Goal: Task Accomplishment & Management: Use online tool/utility

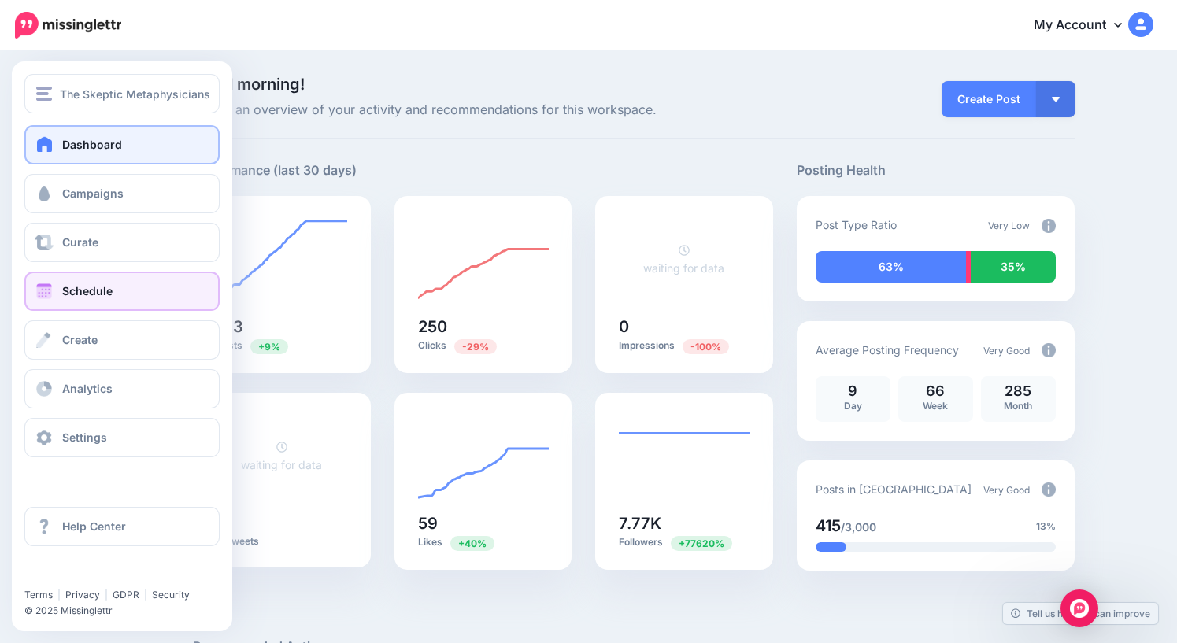
click at [74, 291] on span "Schedule" at bounding box center [87, 290] width 50 height 13
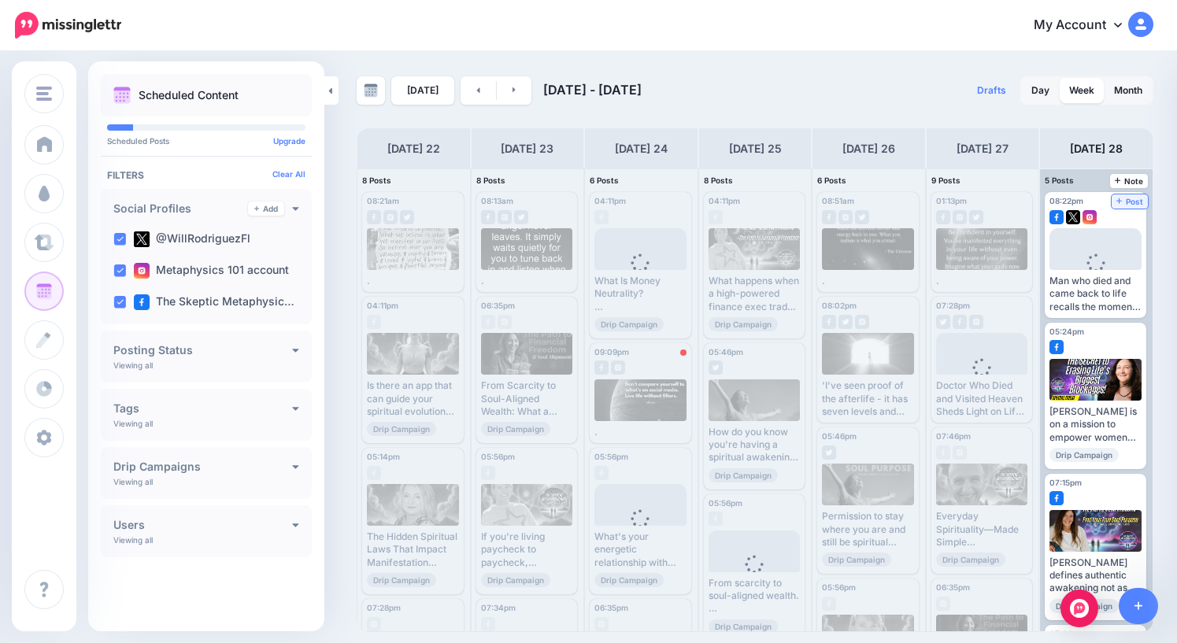
click at [1133, 204] on span "Post" at bounding box center [1130, 202] width 28 height 8
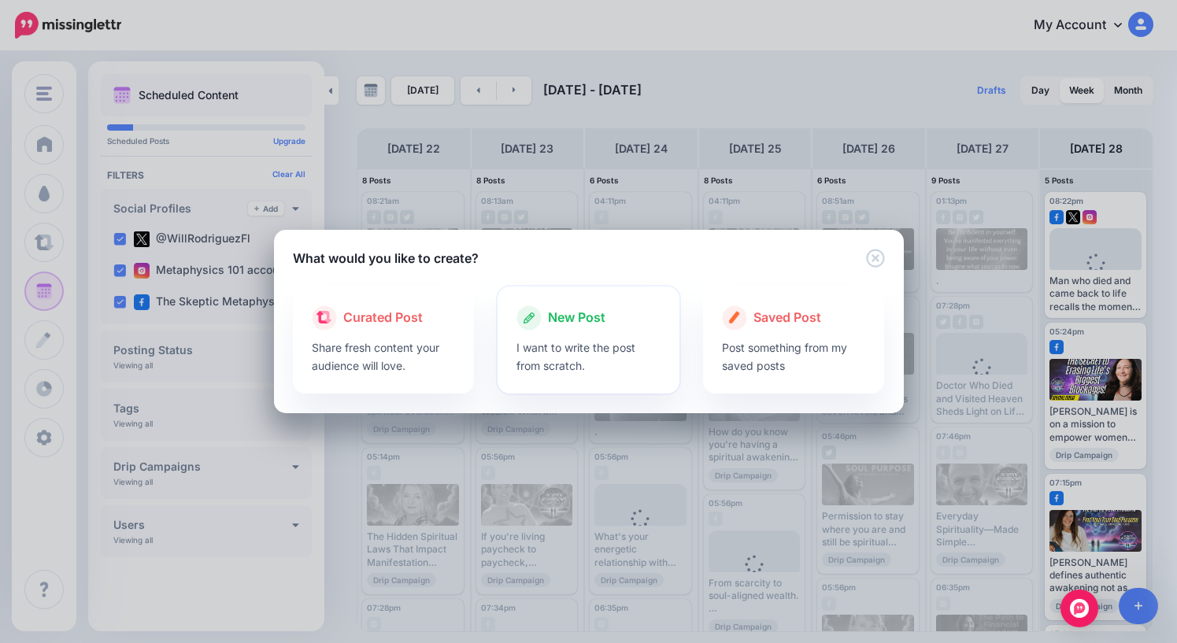
click at [574, 316] on span "New Post" at bounding box center [576, 318] width 57 height 20
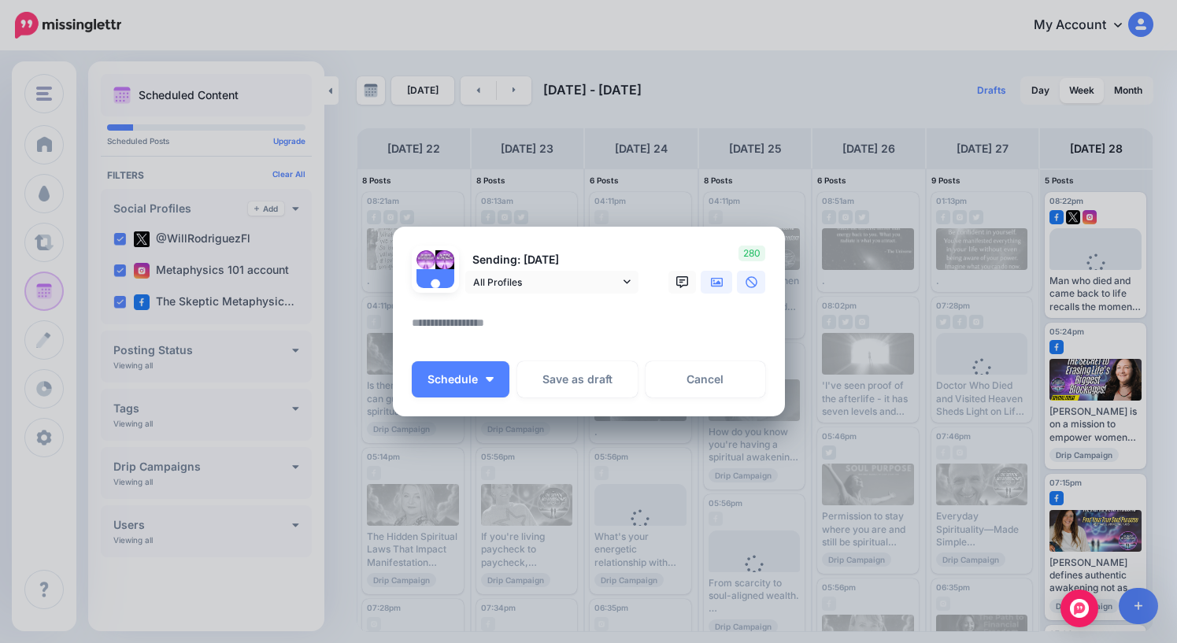
click at [719, 279] on icon at bounding box center [717, 282] width 13 height 13
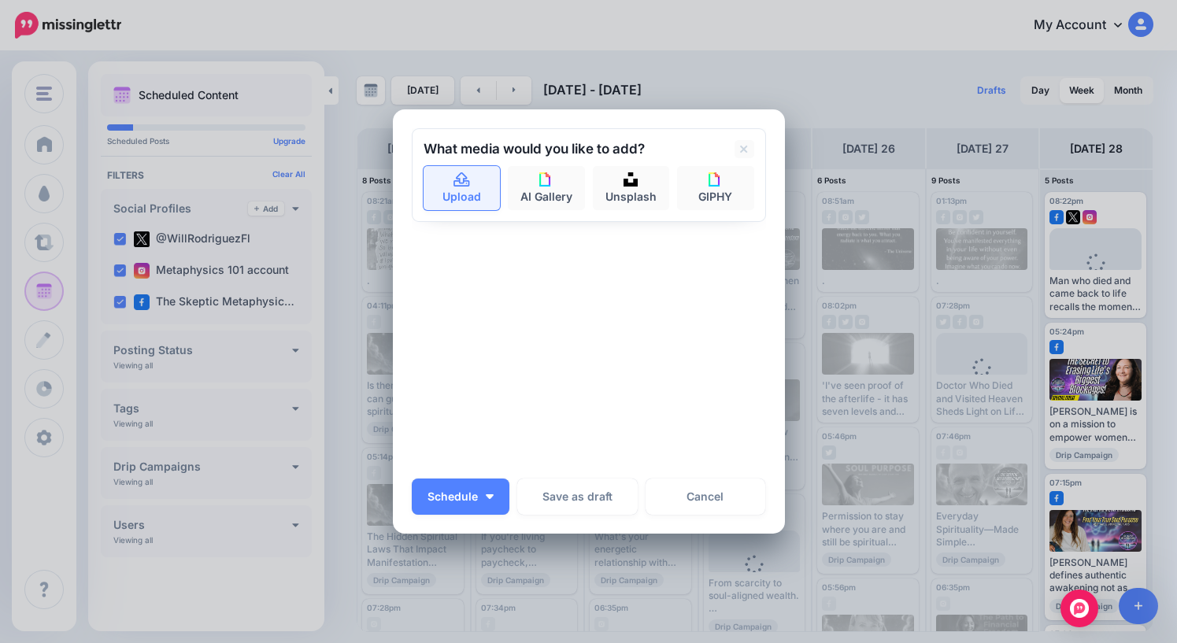
click at [461, 187] on icon at bounding box center [462, 180] width 18 height 14
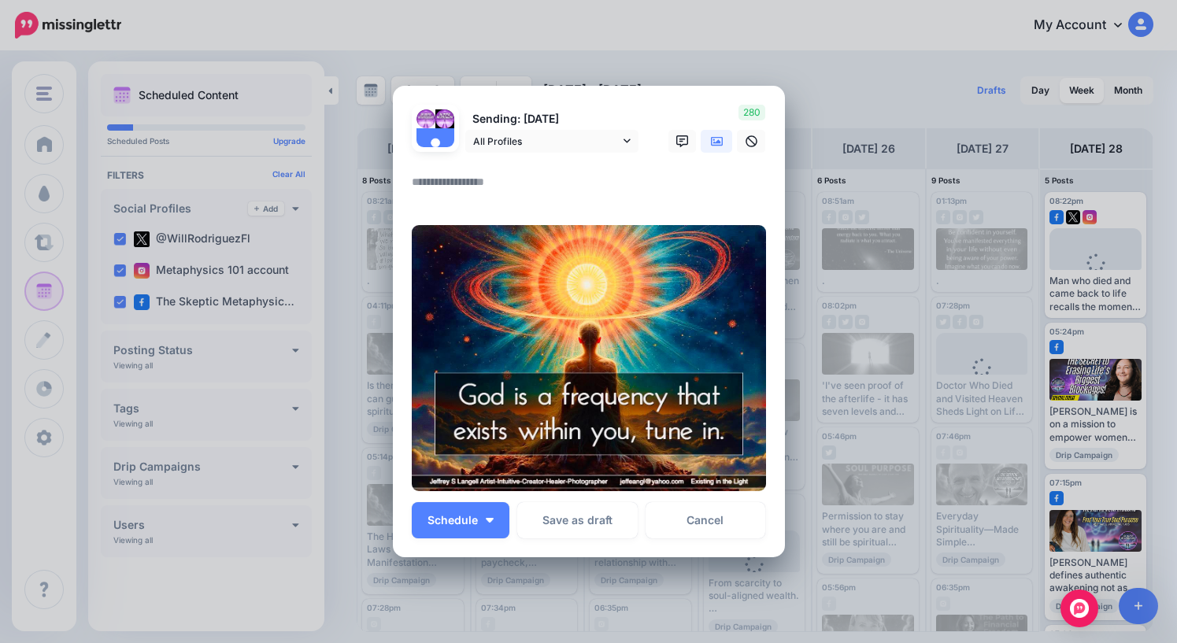
click at [477, 184] on textarea at bounding box center [593, 187] width 362 height 31
type textarea "*"
click at [476, 516] on span "Schedule" at bounding box center [452, 520] width 50 height 11
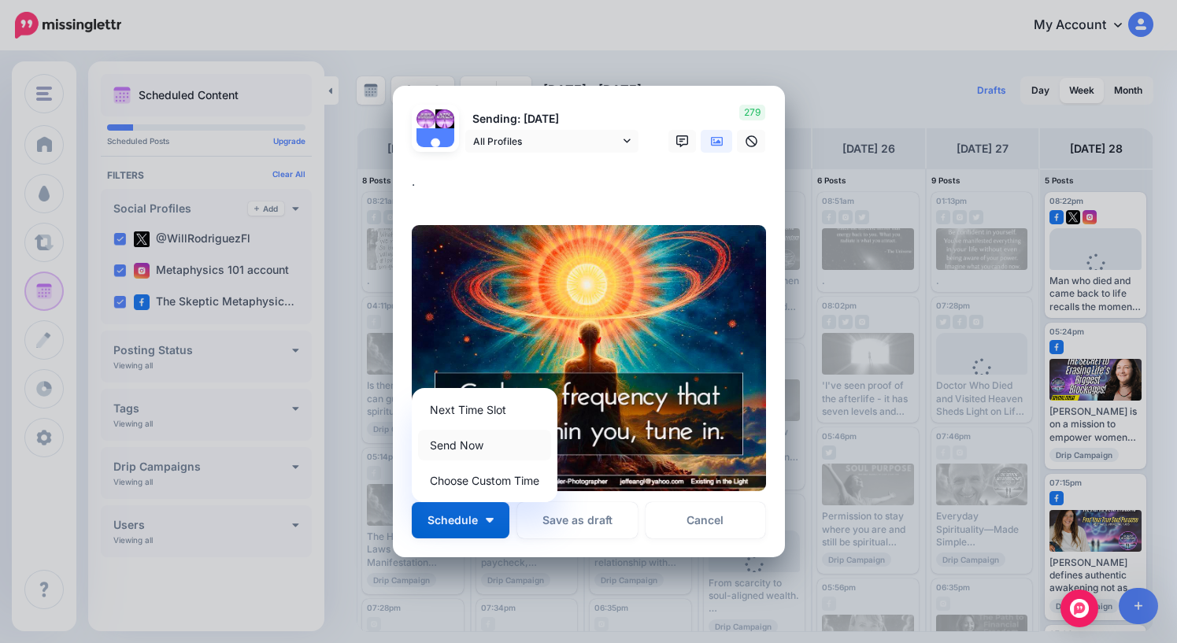
click at [463, 447] on link "Send Now" at bounding box center [484, 445] width 133 height 31
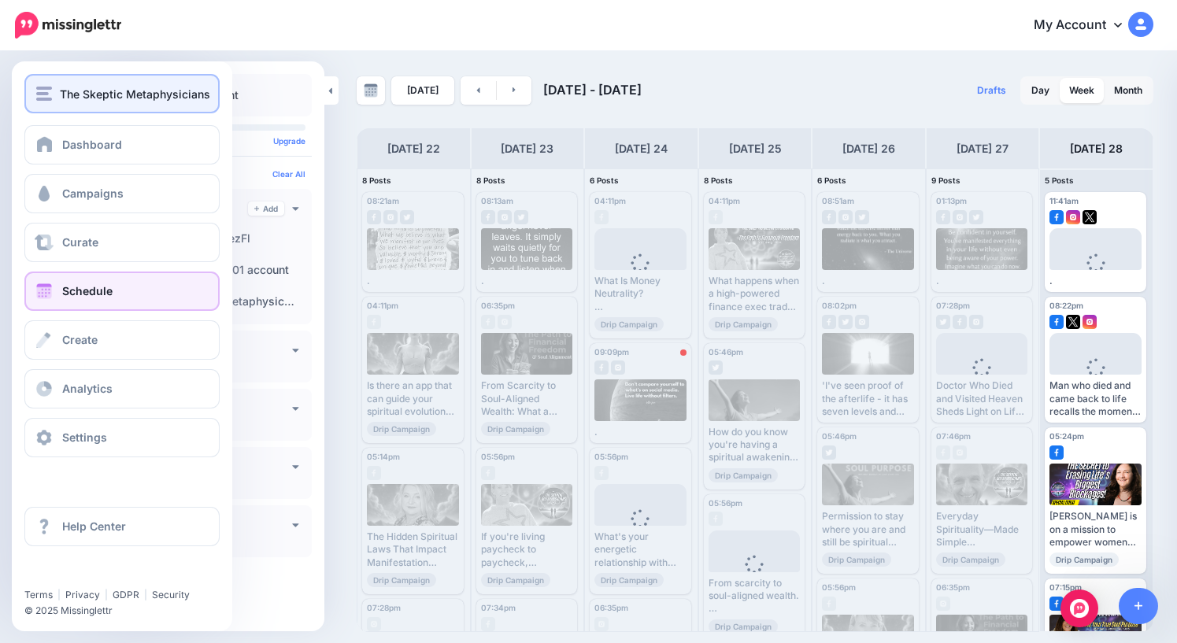
click at [85, 99] on span "The Skeptic Metaphysicians" at bounding box center [135, 94] width 150 height 18
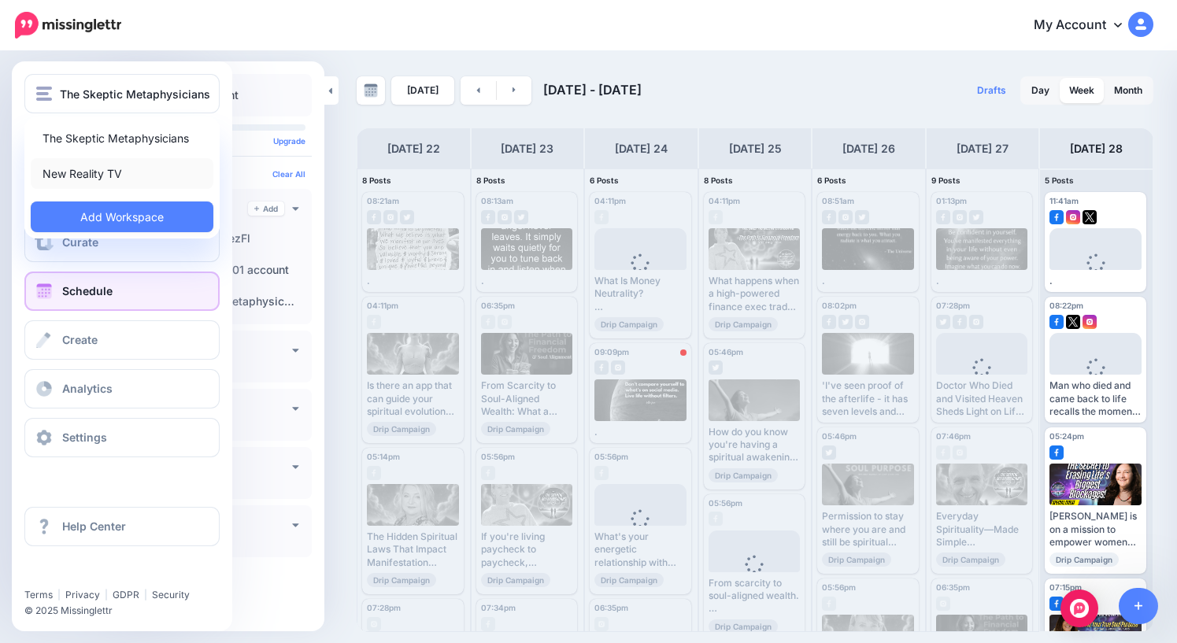
click at [90, 179] on link "New Reality TV" at bounding box center [122, 173] width 183 height 31
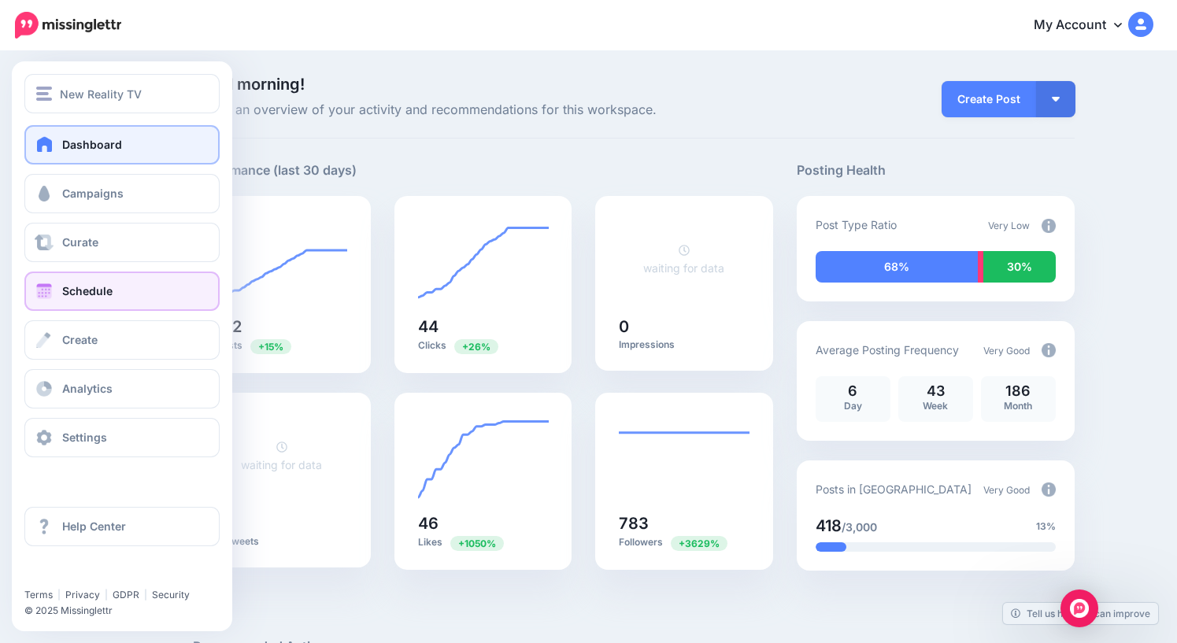
click at [75, 293] on span "Schedule" at bounding box center [87, 290] width 50 height 13
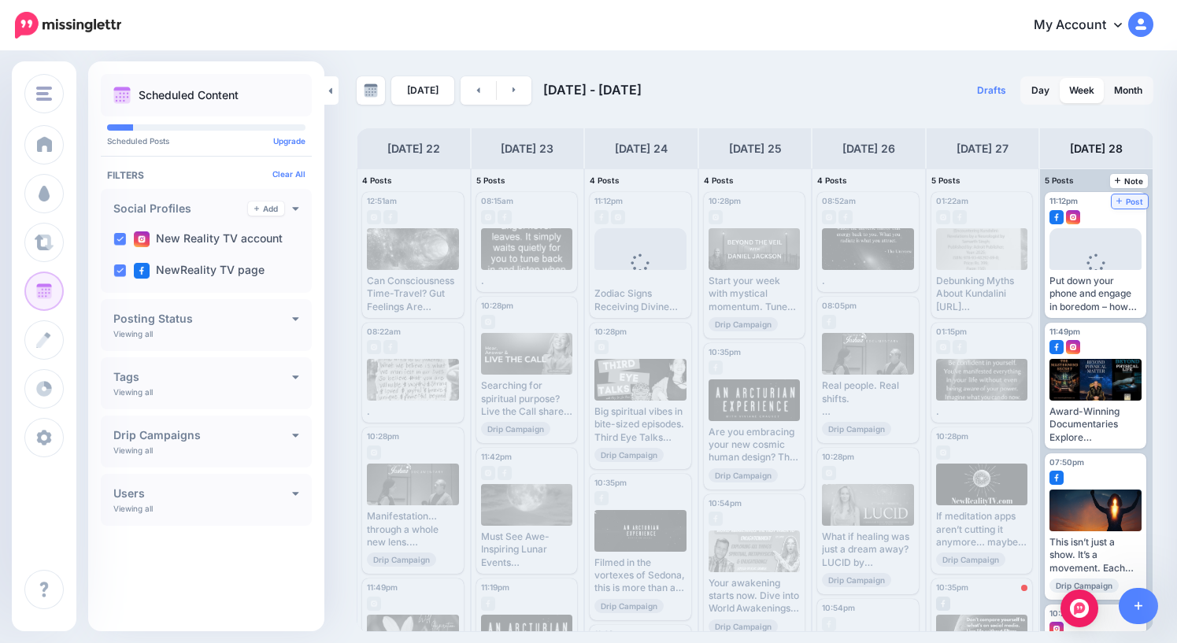
click at [1136, 200] on span "Post" at bounding box center [1130, 202] width 28 height 8
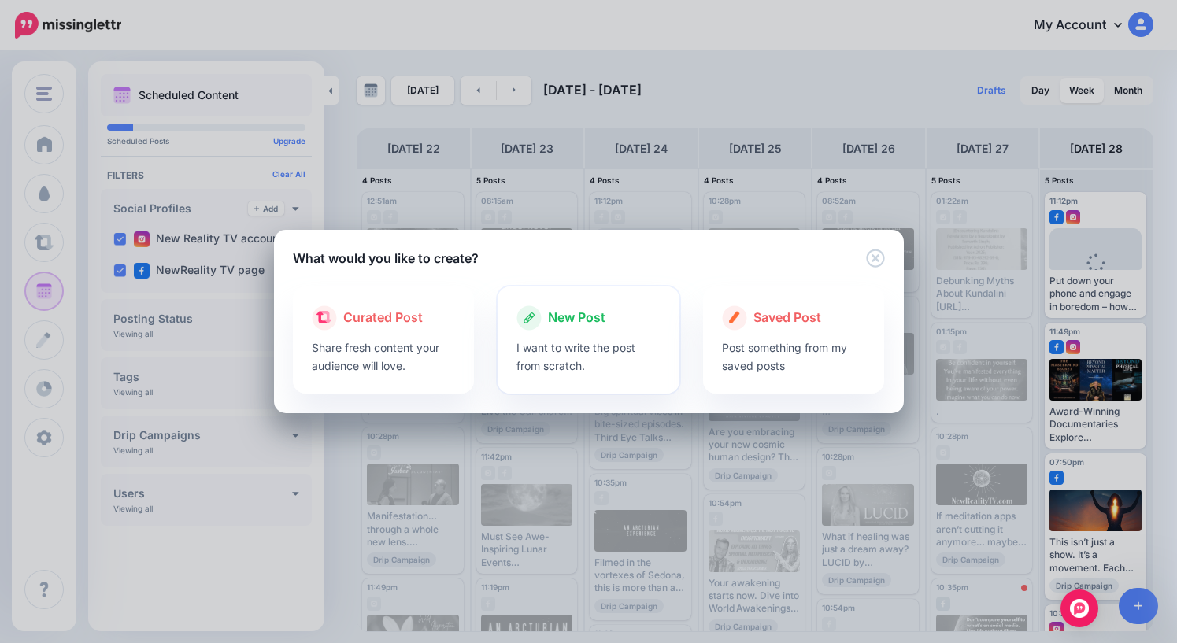
click at [586, 324] on span "New Post" at bounding box center [576, 318] width 57 height 20
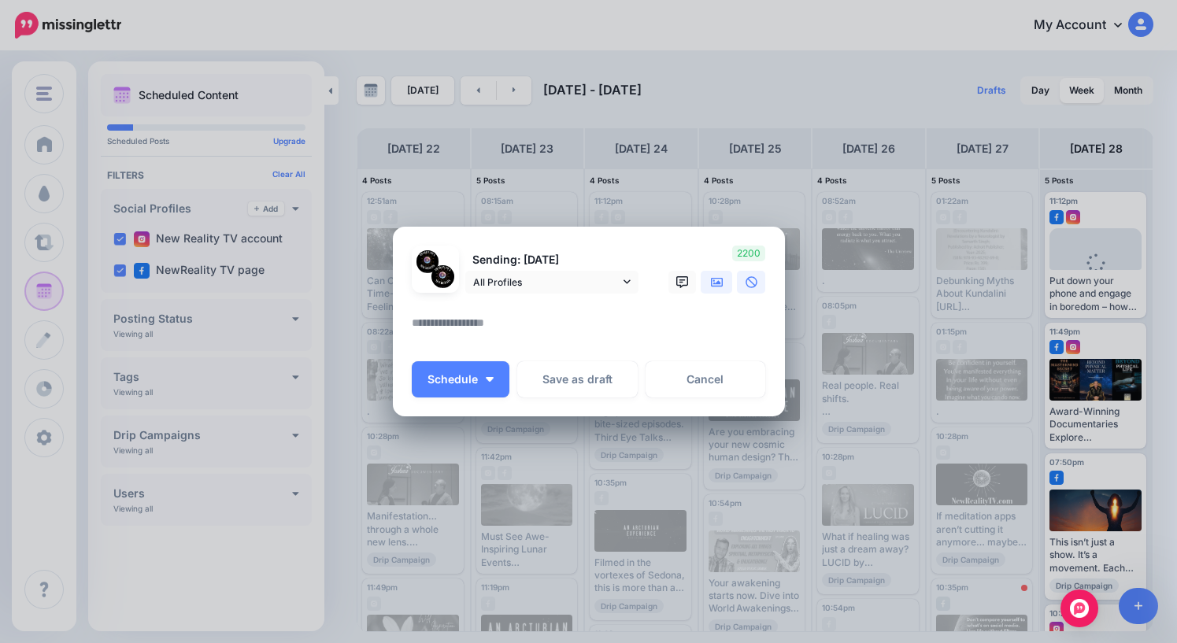
click at [711, 284] on icon at bounding box center [717, 281] width 13 height 9
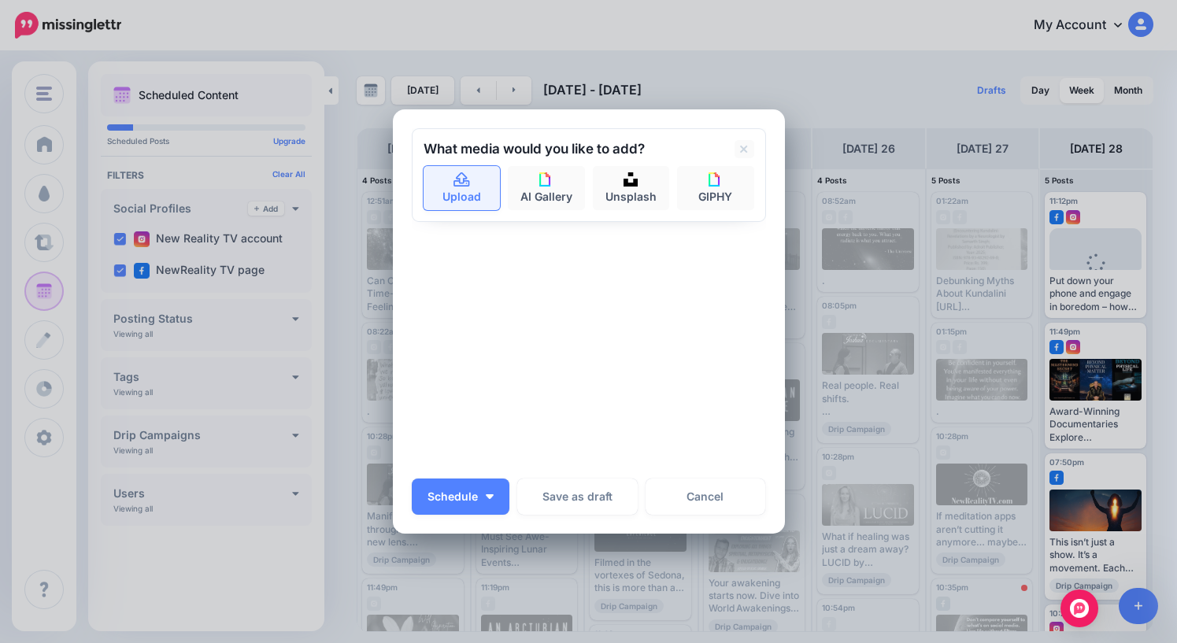
click at [470, 198] on link "Upload" at bounding box center [461, 188] width 77 height 44
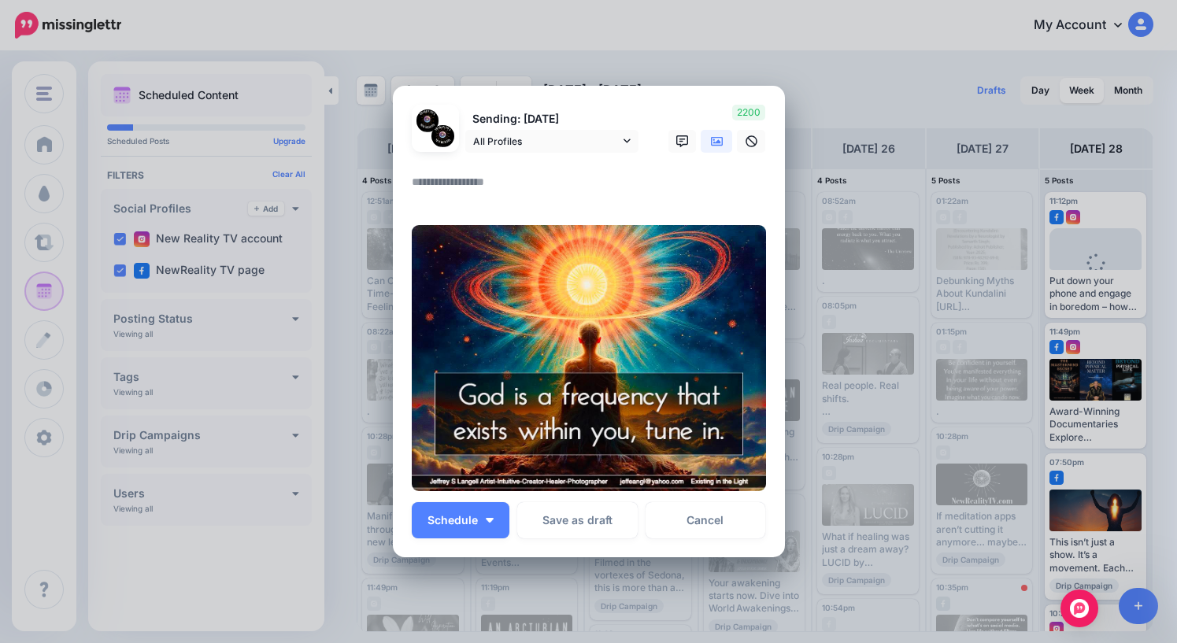
click at [554, 187] on textarea at bounding box center [593, 187] width 362 height 31
type textarea "*"
click at [470, 526] on button "Schedule" at bounding box center [461, 520] width 98 height 36
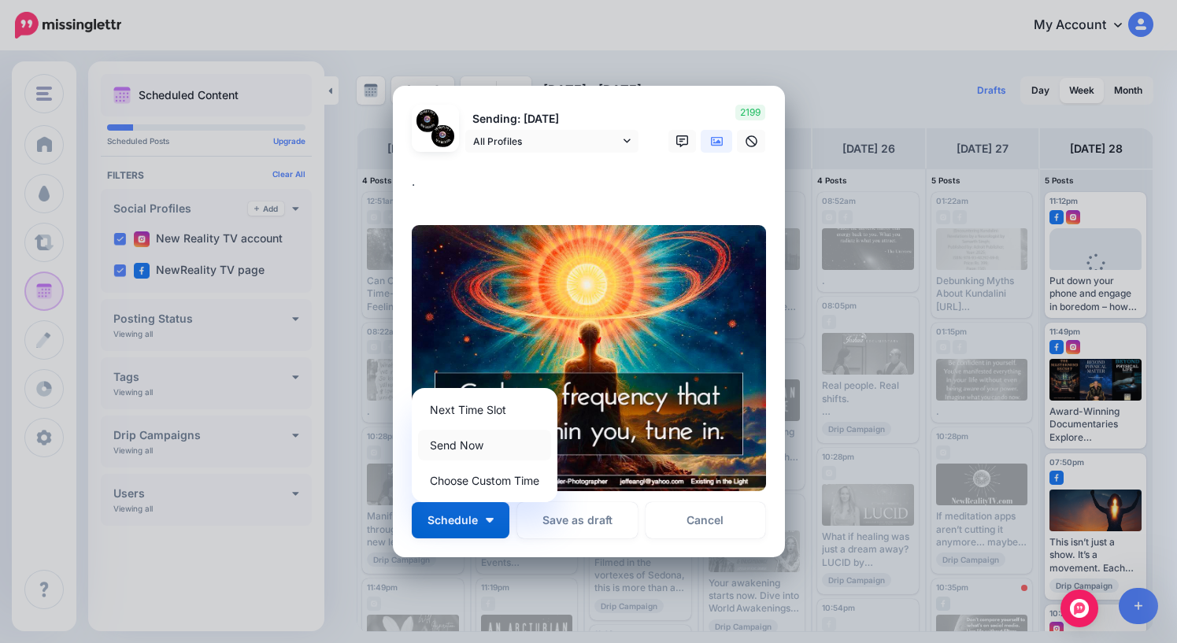
click at [468, 448] on link "Send Now" at bounding box center [484, 445] width 133 height 31
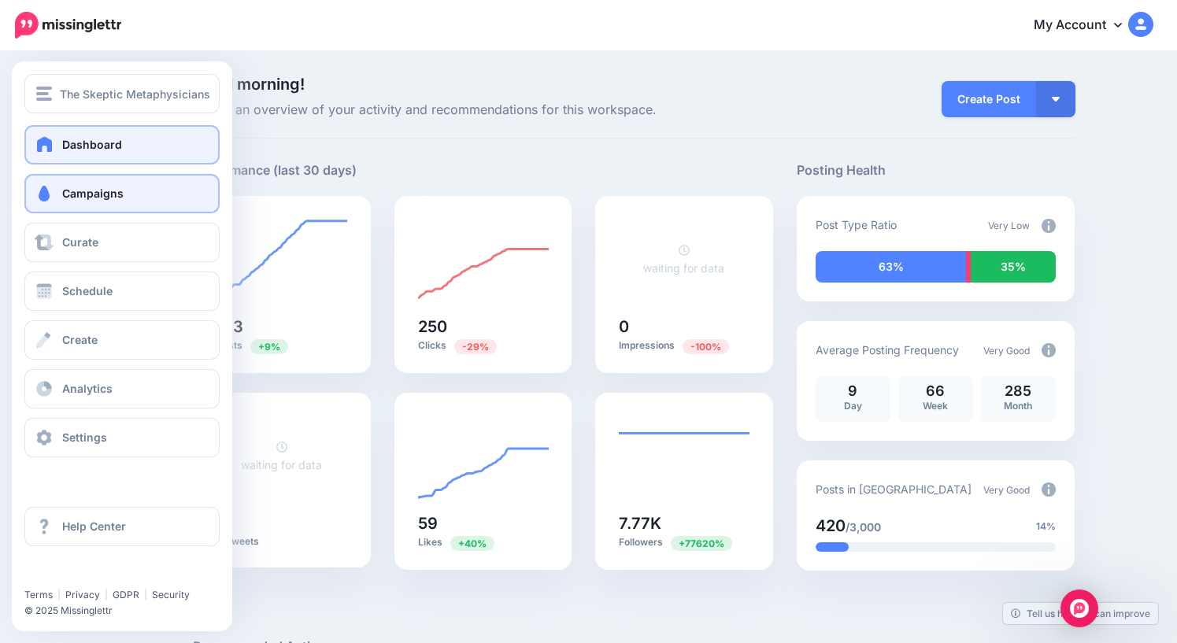
click at [79, 191] on span "Campaigns" at bounding box center [92, 193] width 61 height 13
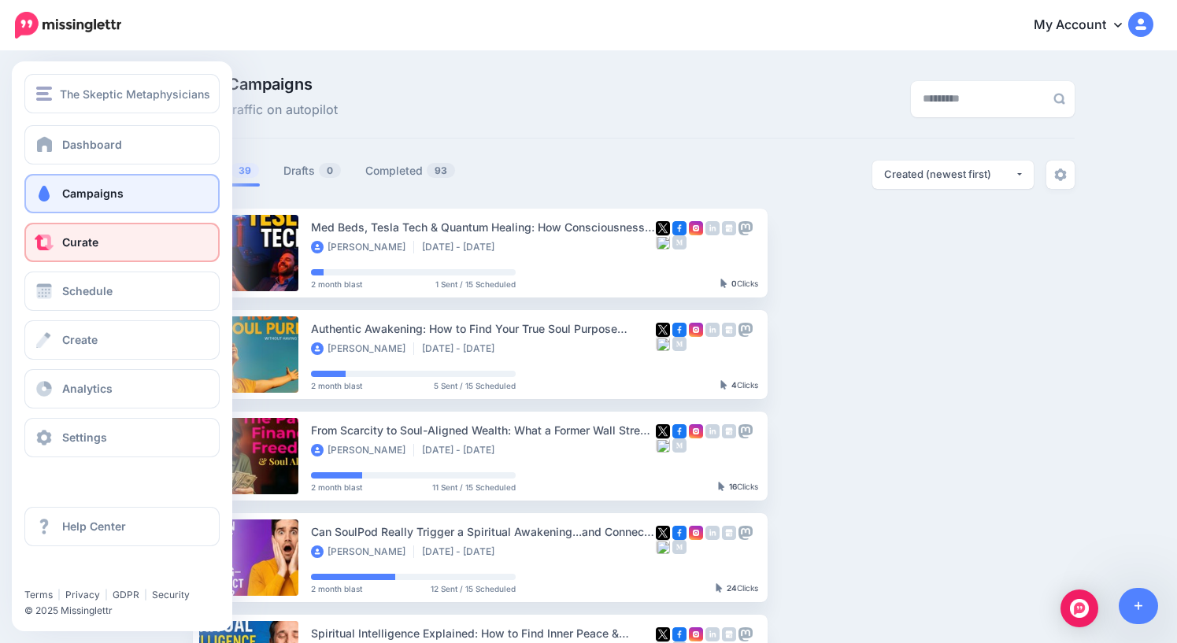
click at [77, 249] on span "Curate" at bounding box center [80, 241] width 36 height 13
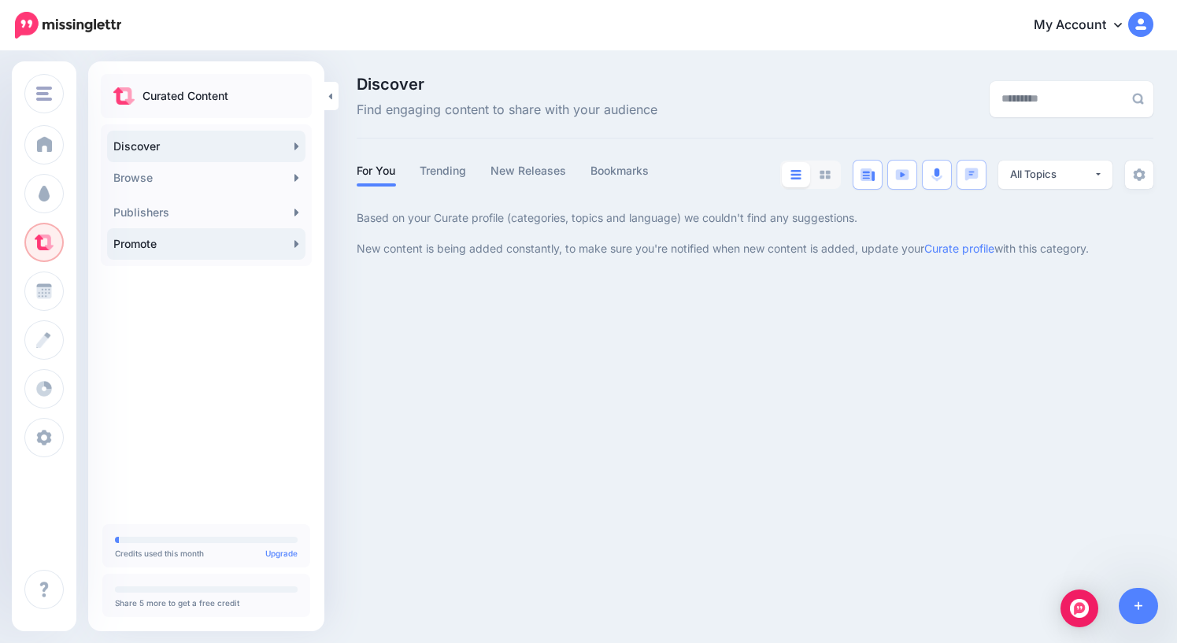
click at [174, 245] on link "Promote" at bounding box center [206, 243] width 198 height 31
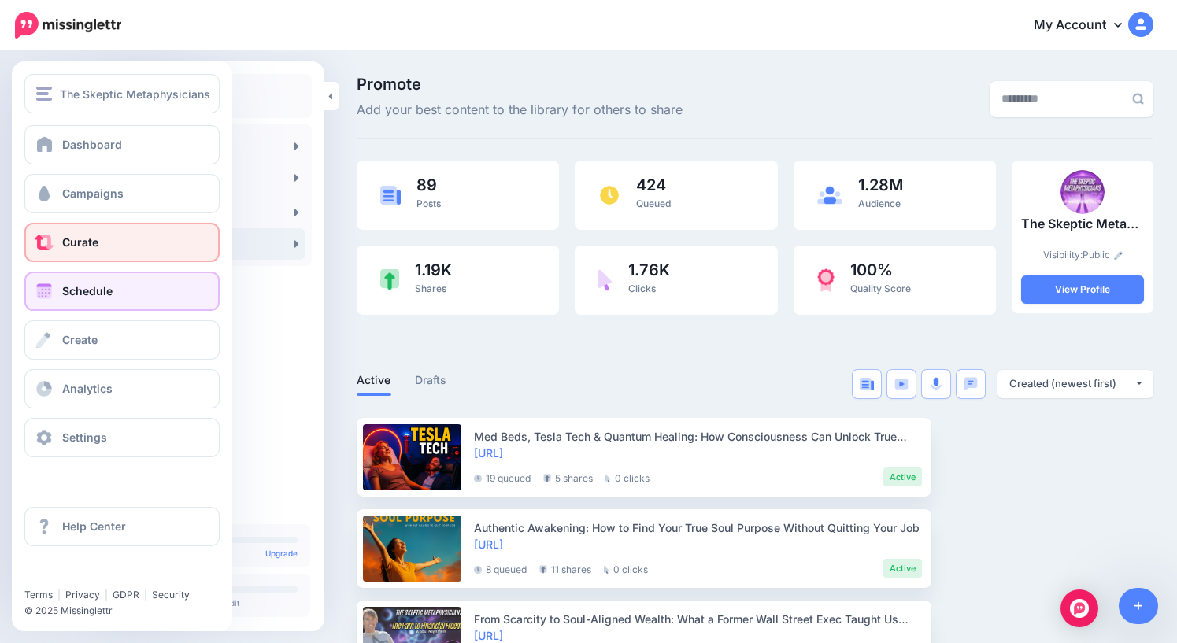
click at [94, 291] on span "Schedule" at bounding box center [87, 290] width 50 height 13
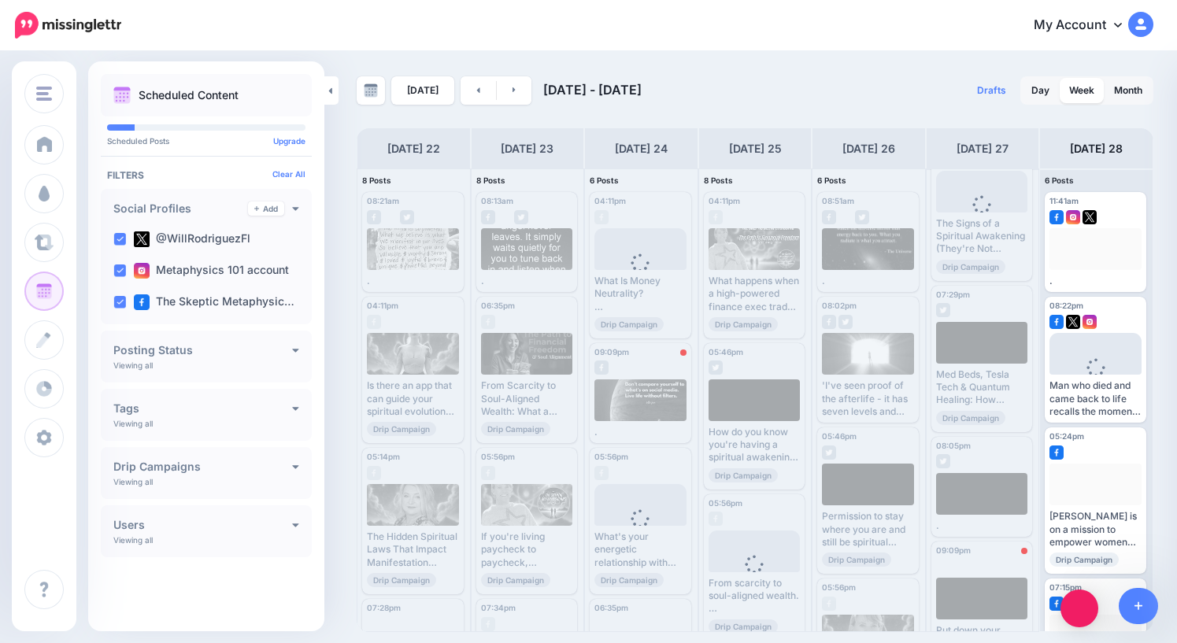
scroll to position [792, 0]
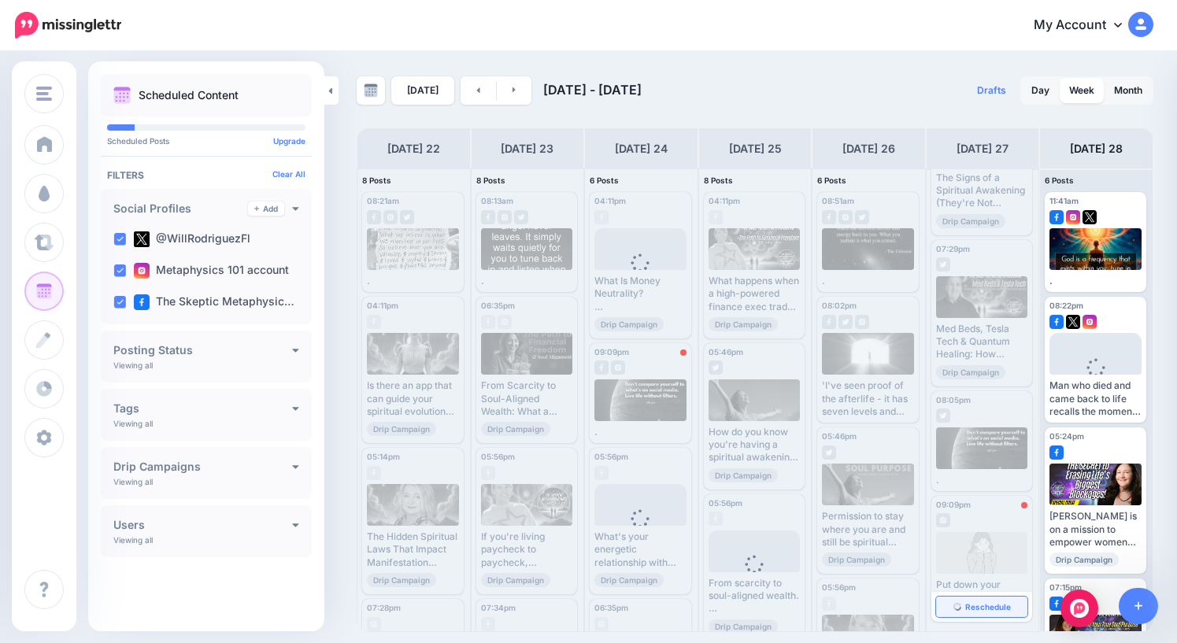
click at [978, 608] on span "Reschedule" at bounding box center [988, 607] width 46 height 8
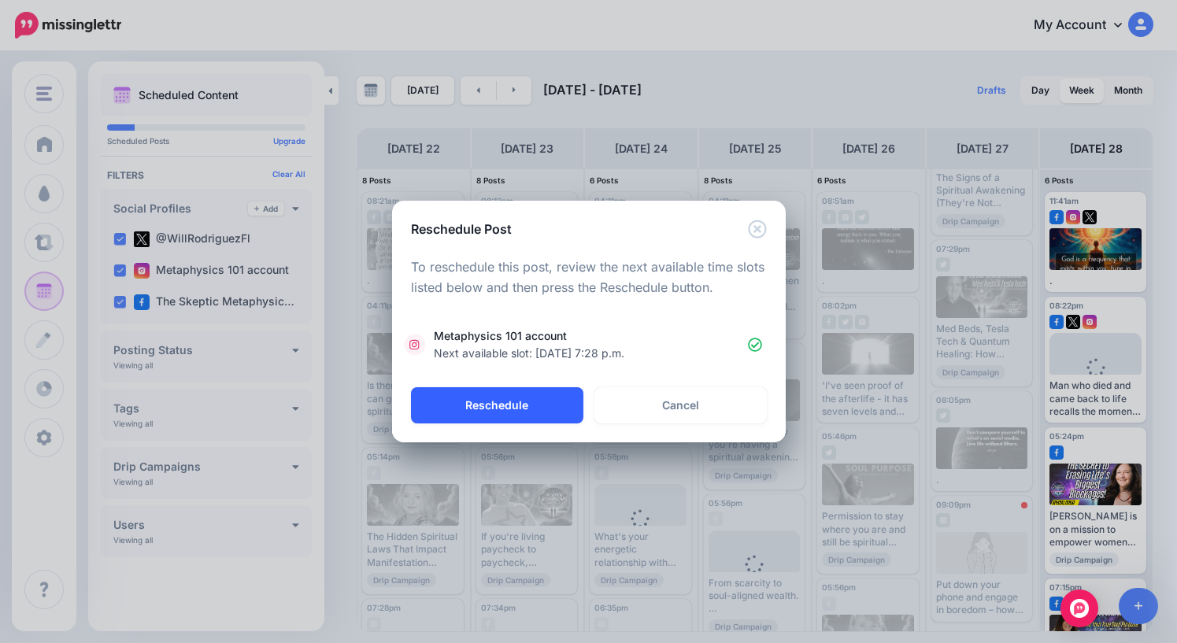
click at [523, 401] on button "Reschedule" at bounding box center [497, 405] width 172 height 36
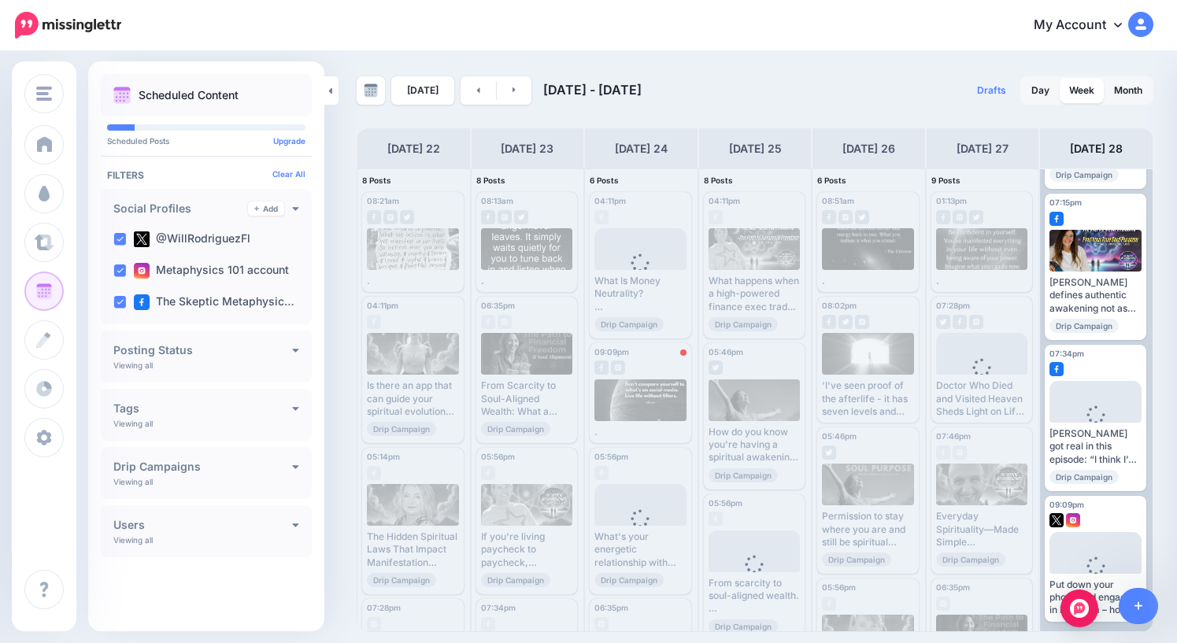
scroll to position [0, 0]
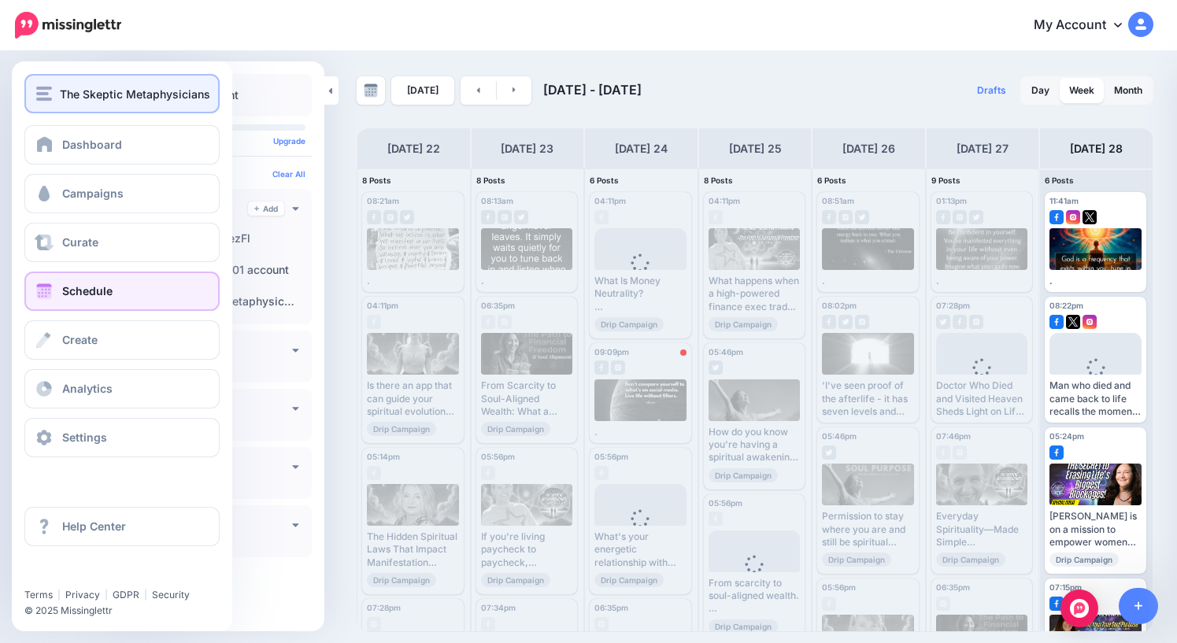
click at [81, 85] on span "The Skeptic Metaphysicians" at bounding box center [135, 94] width 150 height 18
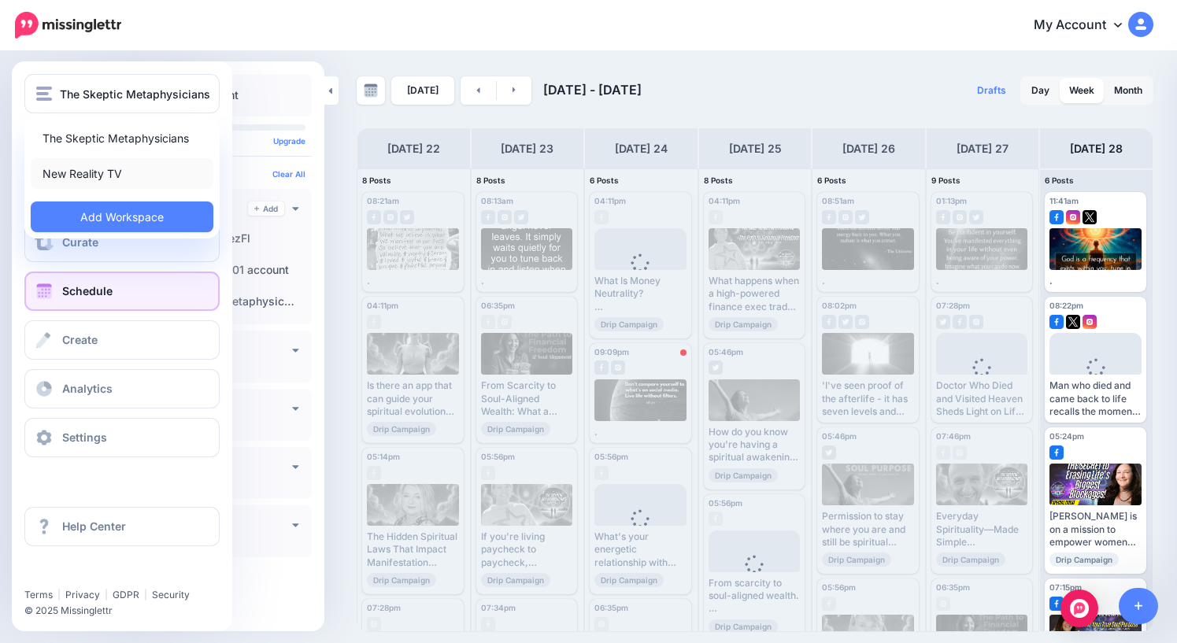
click at [102, 176] on link "New Reality TV" at bounding box center [122, 173] width 183 height 31
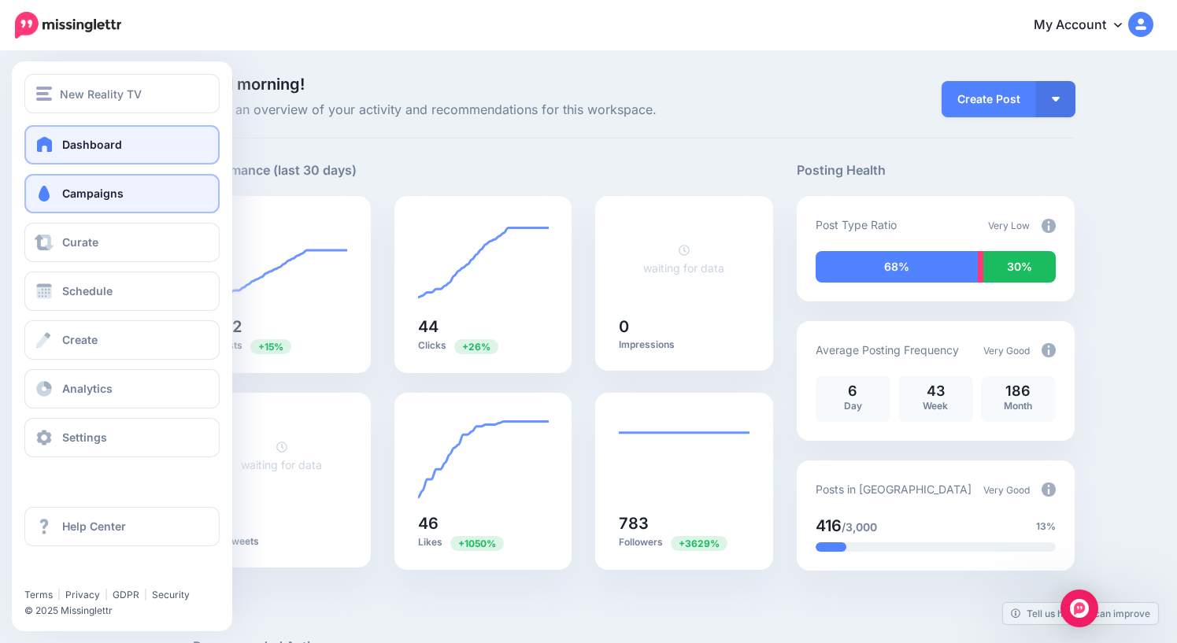
click at [87, 199] on span "Campaigns" at bounding box center [92, 193] width 61 height 13
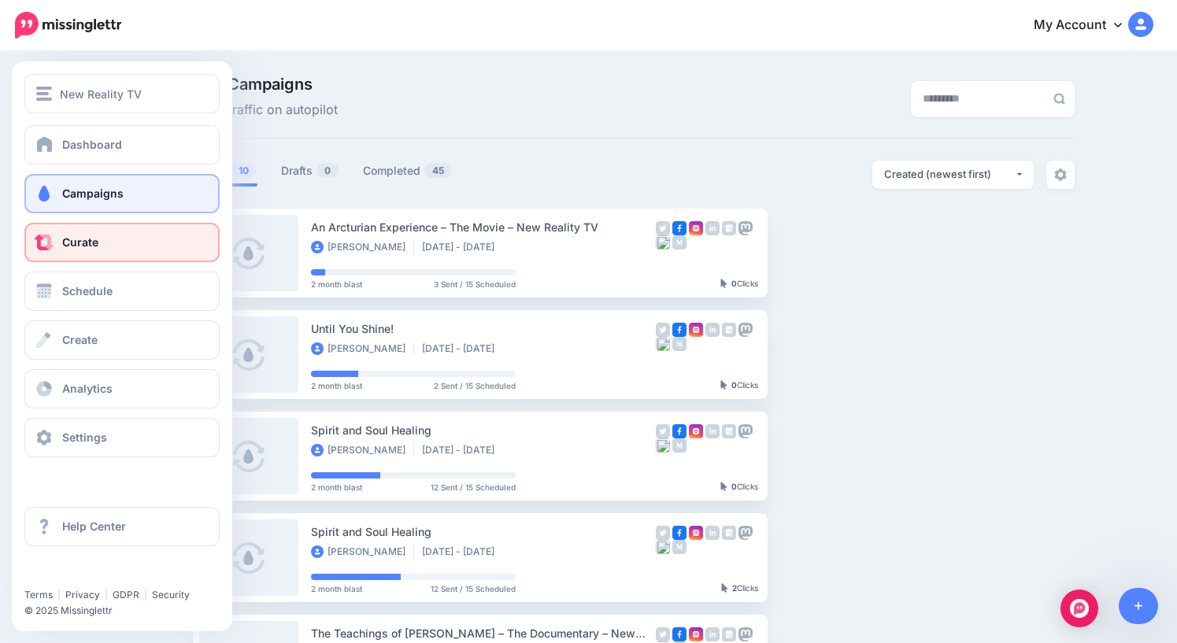
click at [83, 246] on span "Curate" at bounding box center [80, 241] width 36 height 13
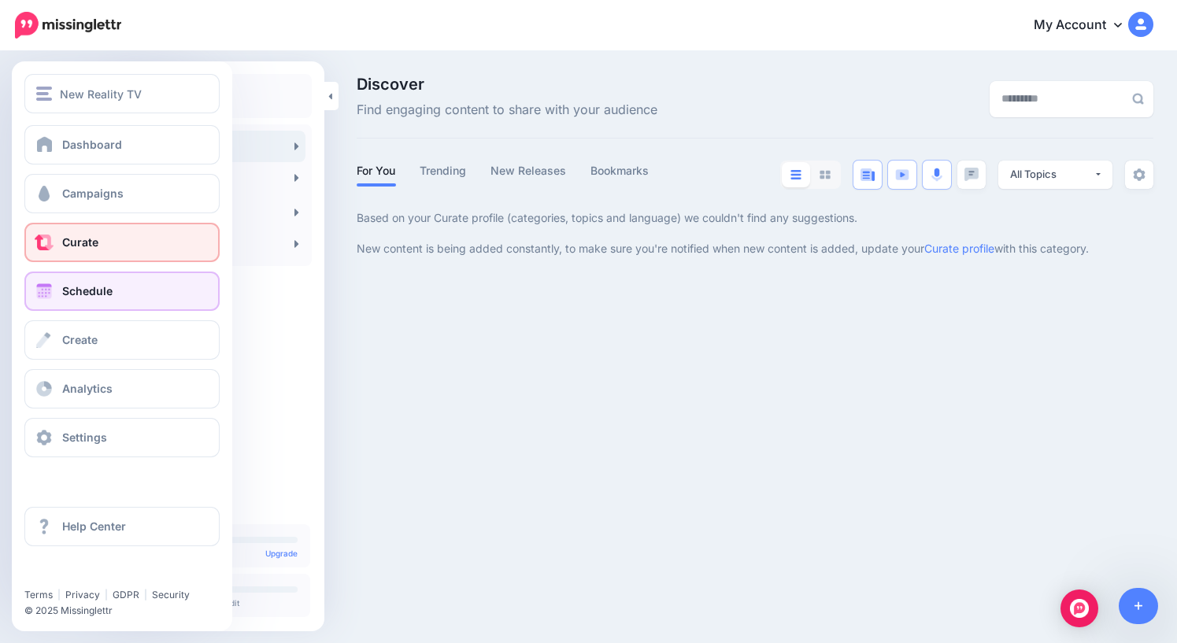
click at [78, 291] on span "Schedule" at bounding box center [87, 290] width 50 height 13
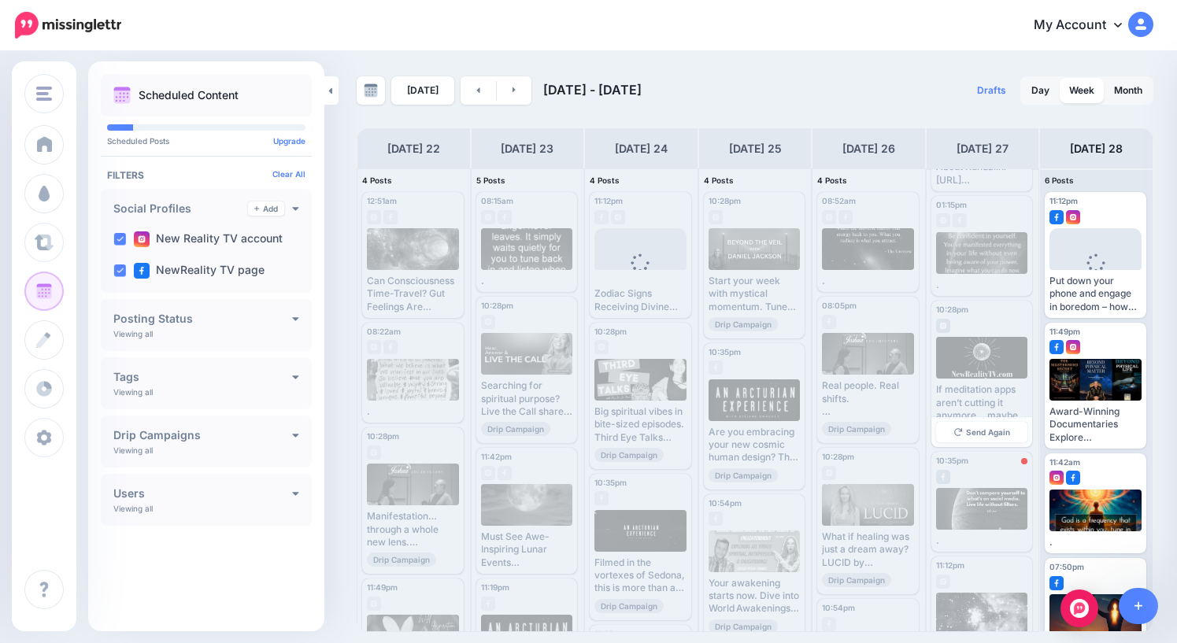
scroll to position [208, 0]
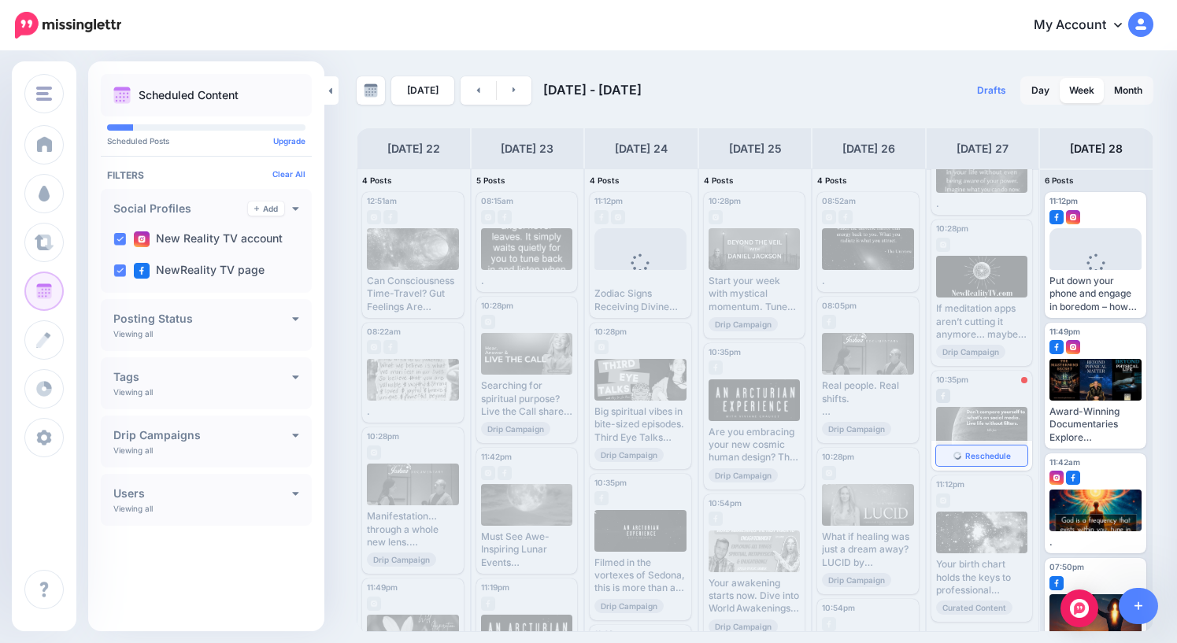
click at [989, 453] on span "Reschedule" at bounding box center [988, 456] width 46 height 8
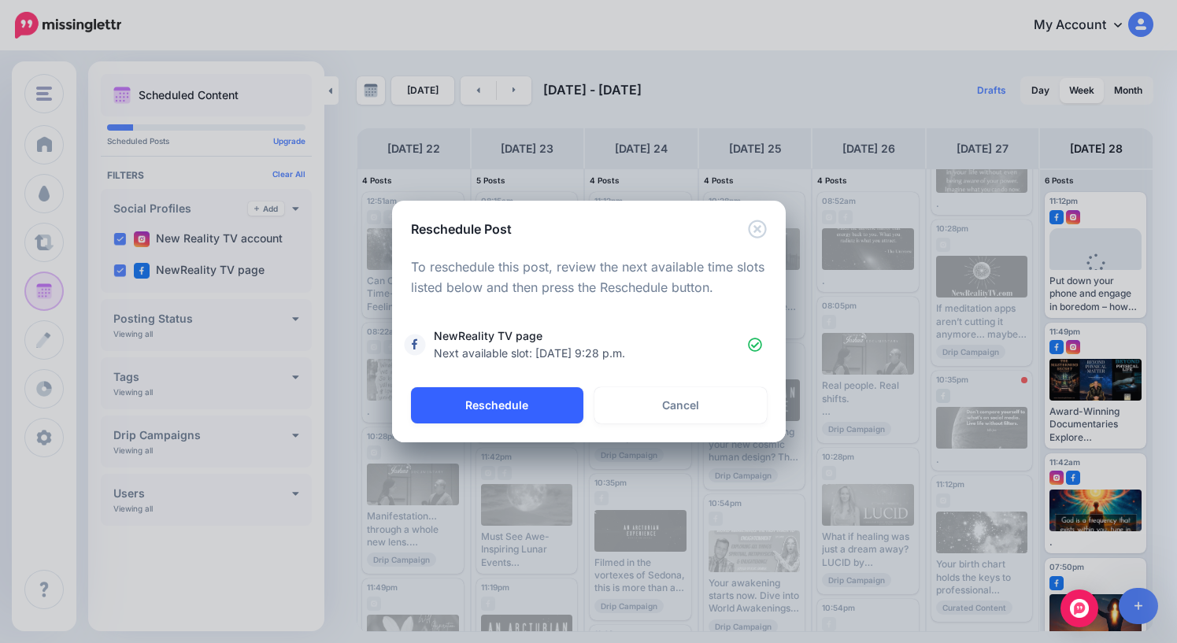
click at [543, 401] on button "Reschedule" at bounding box center [497, 405] width 172 height 36
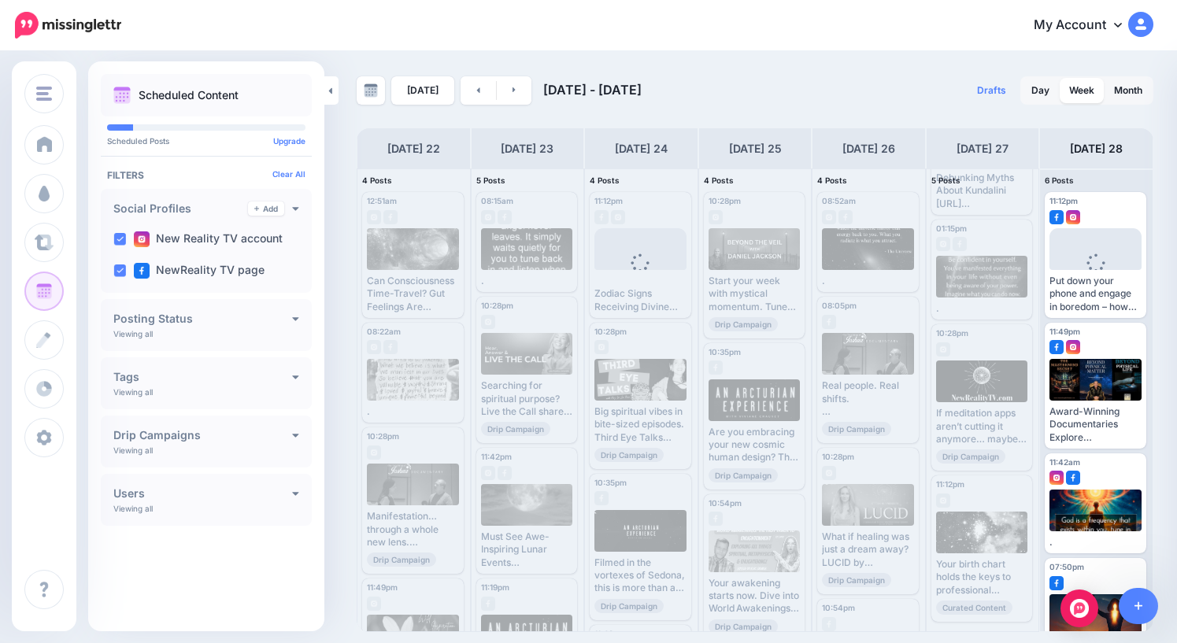
scroll to position [0, 0]
